Goal: Download file/media

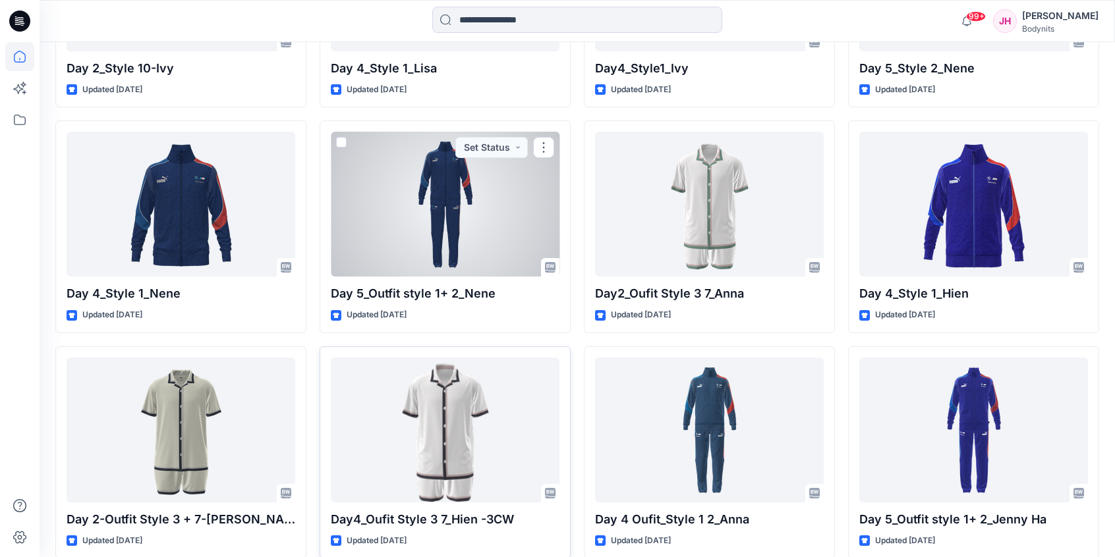
scroll to position [3966, 0]
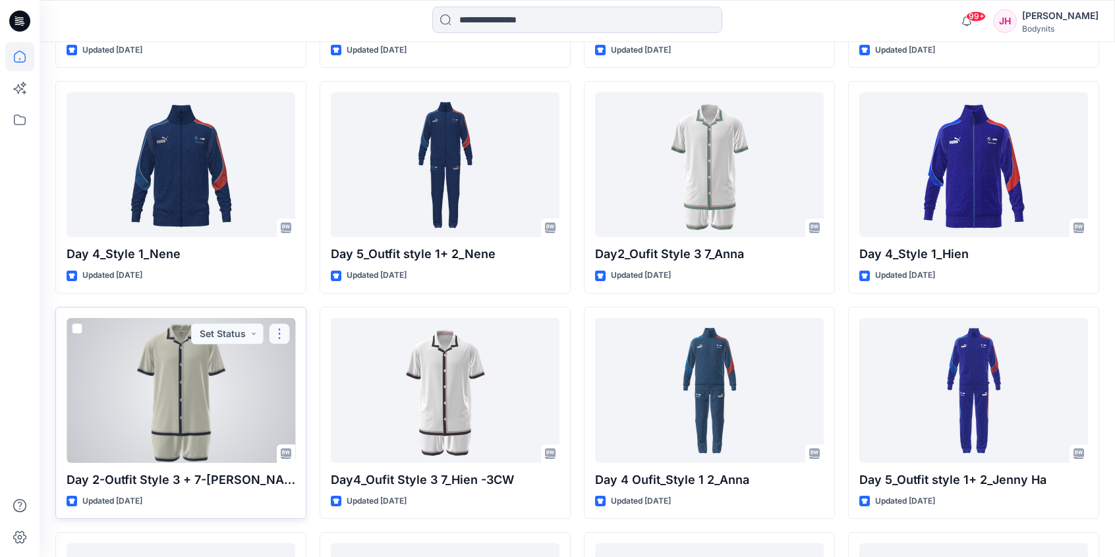
click at [279, 331] on button "button" at bounding box center [279, 333] width 21 height 21
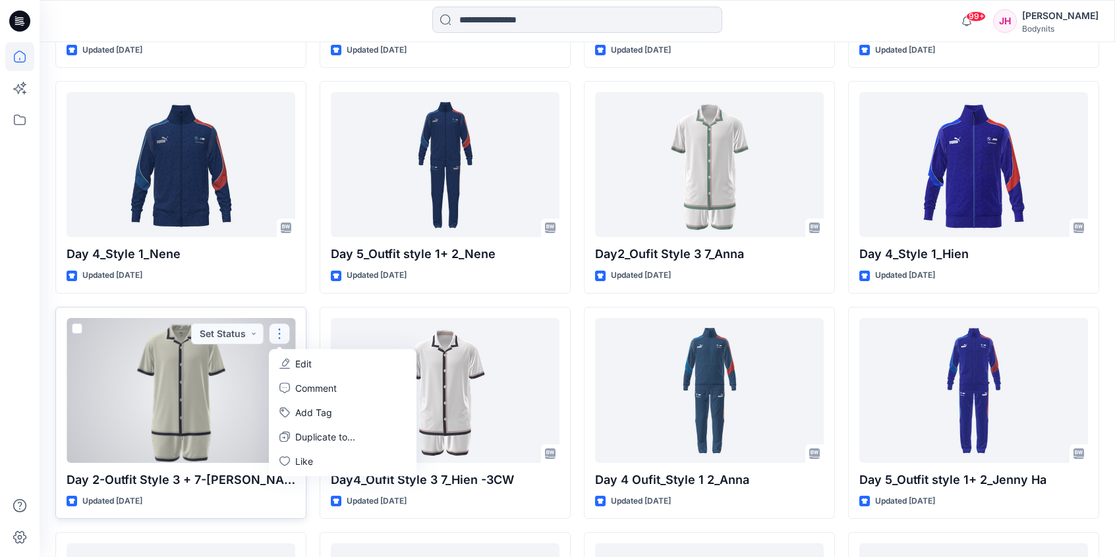
click at [217, 354] on div at bounding box center [181, 390] width 229 height 145
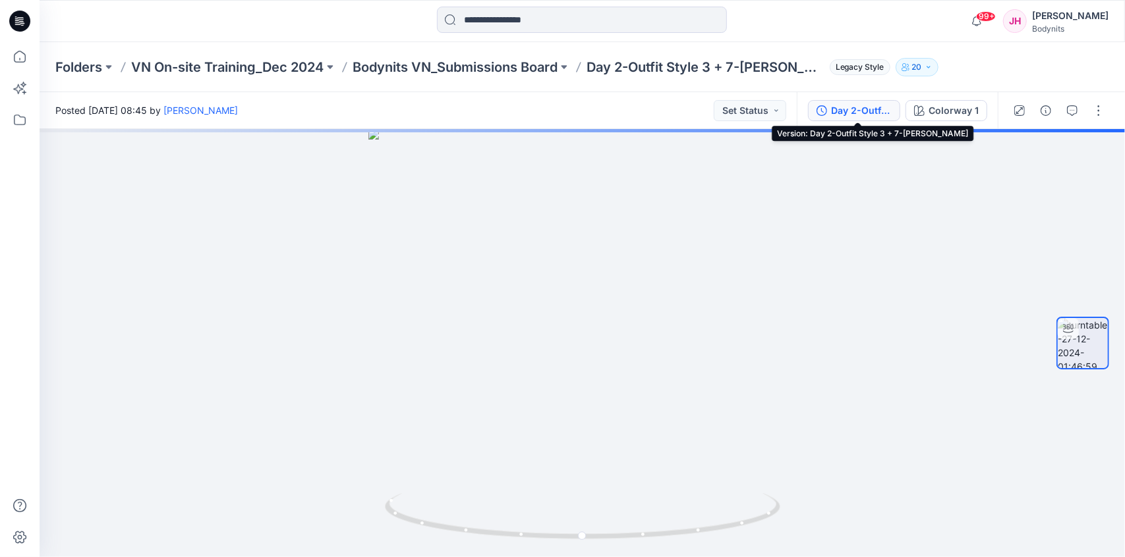
click at [864, 113] on div "Day 2-Outfit Style 3 + 7-Jenny Ha" at bounding box center [861, 110] width 61 height 14
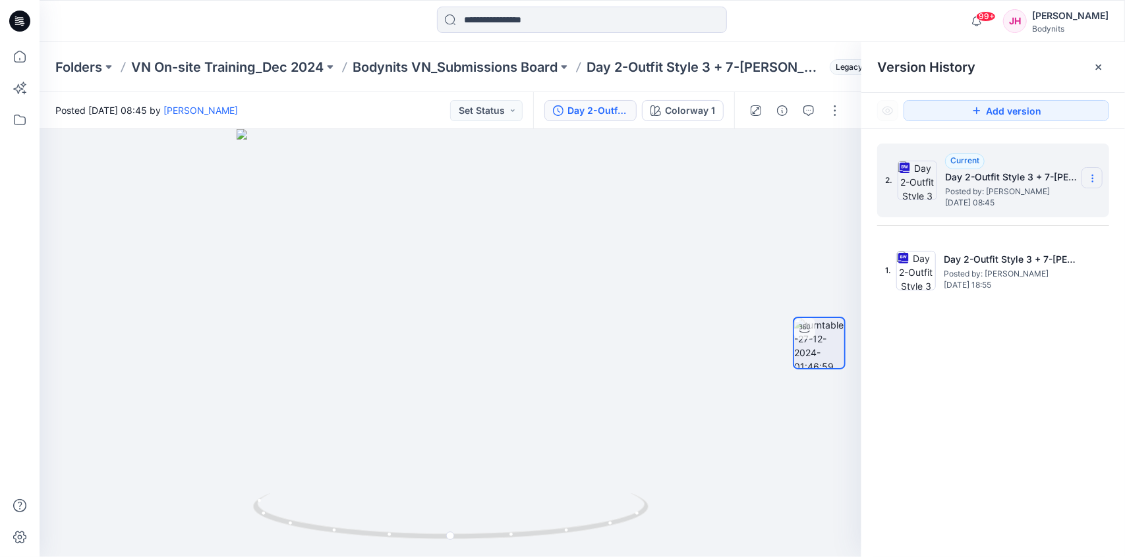
click at [1090, 179] on icon at bounding box center [1092, 178] width 11 height 11
click at [1045, 204] on span "Download Source BW File" at bounding box center [1025, 204] width 110 height 16
drag, startPoint x: 623, startPoint y: 529, endPoint x: 669, endPoint y: 534, distance: 45.8
click at [669, 534] on div at bounding box center [451, 343] width 822 height 428
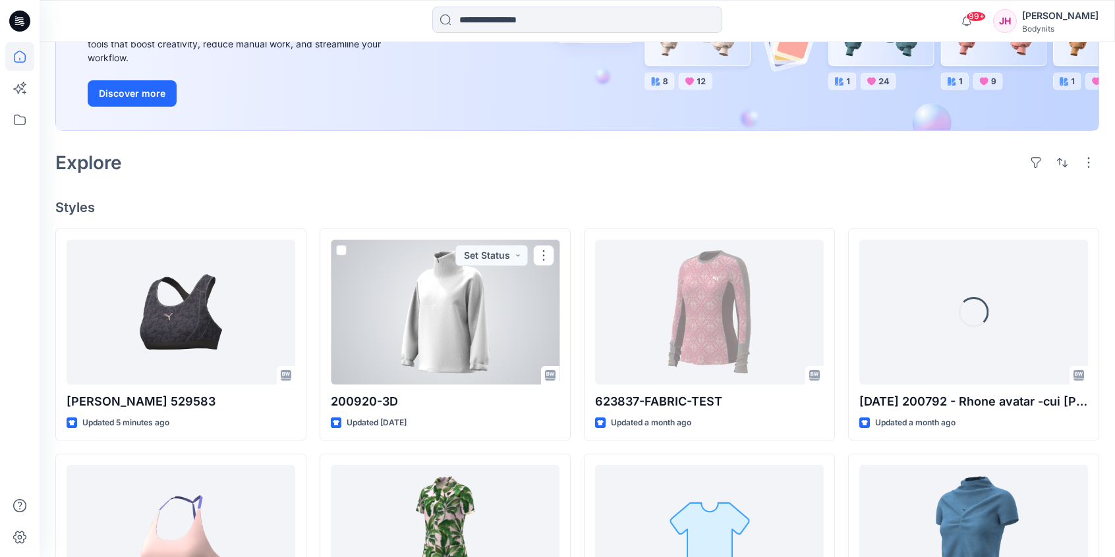
scroll to position [198, 0]
